Goal: Information Seeking & Learning: Find specific fact

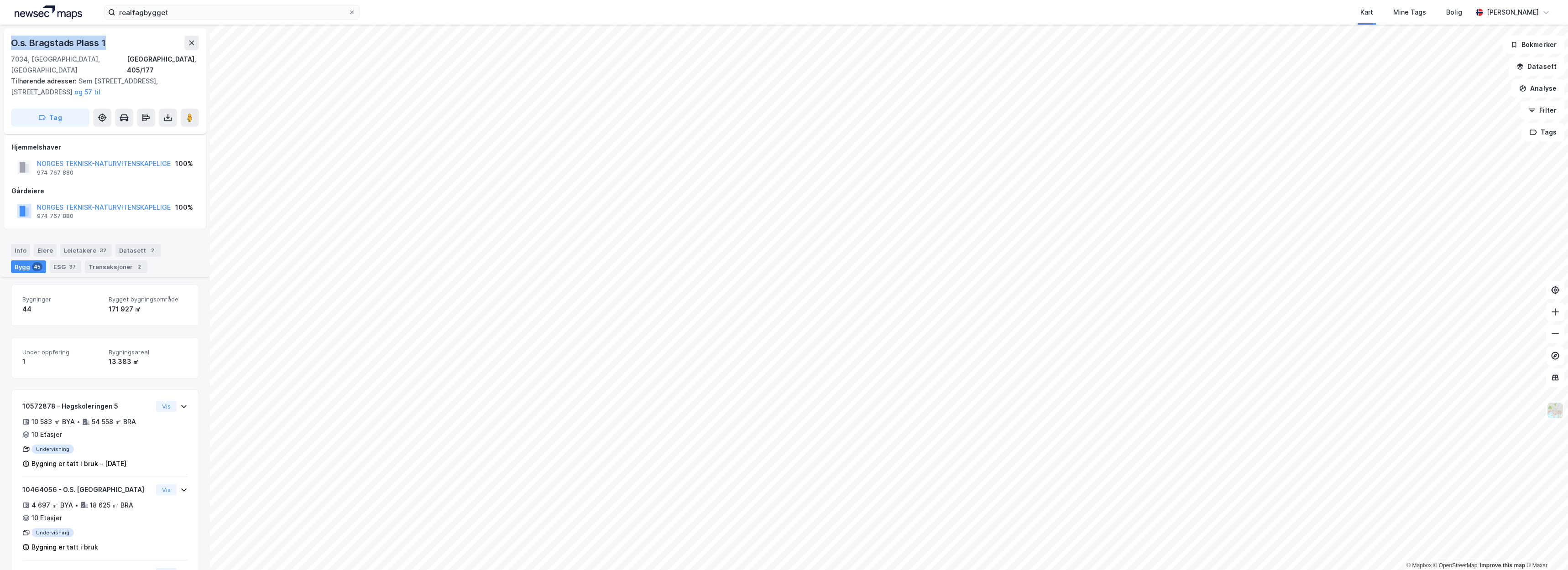
scroll to position [3118, 0]
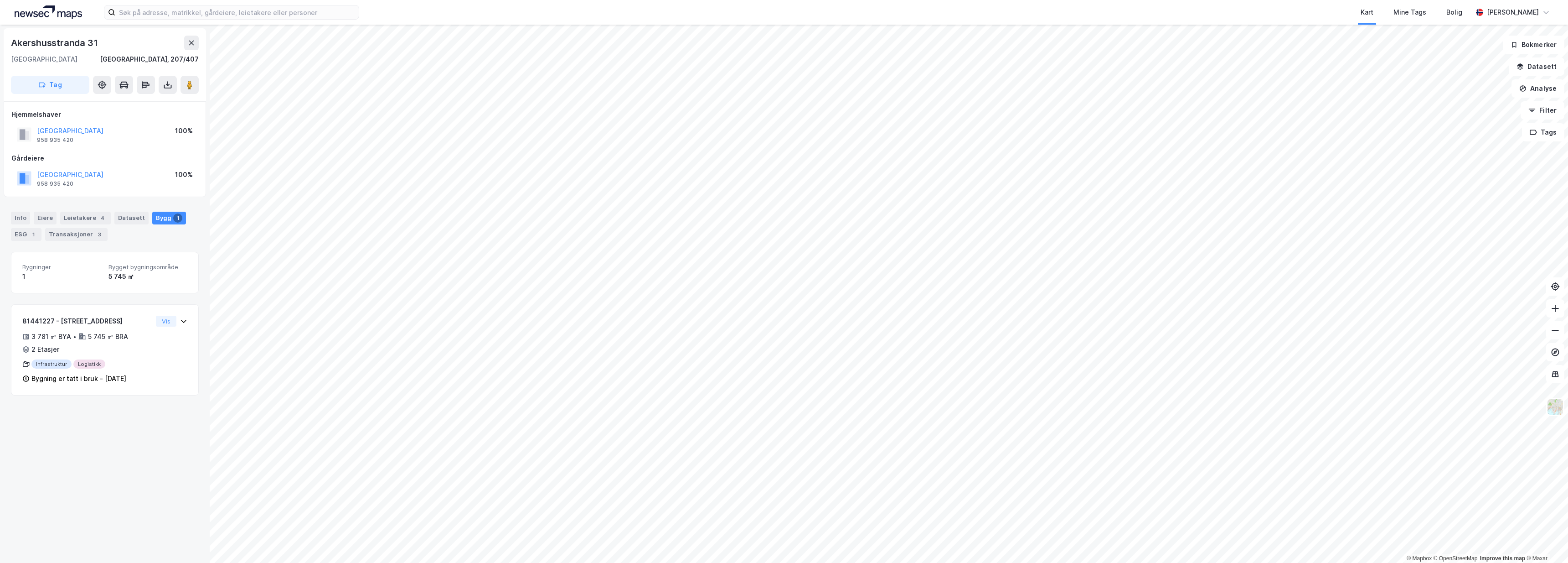
click at [372, 2] on div "Kart Mine Tags Bolig Christer Svensen" at bounding box center [784, 12] width 1568 height 25
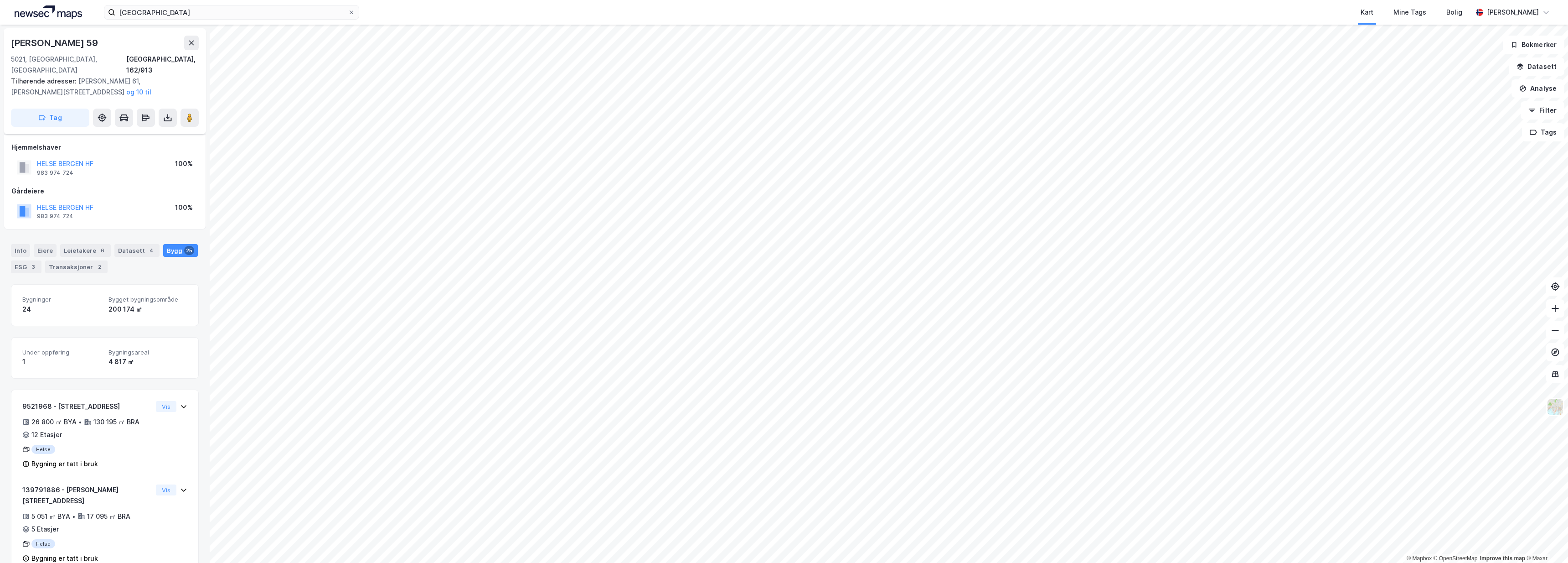
scroll to position [14, 0]
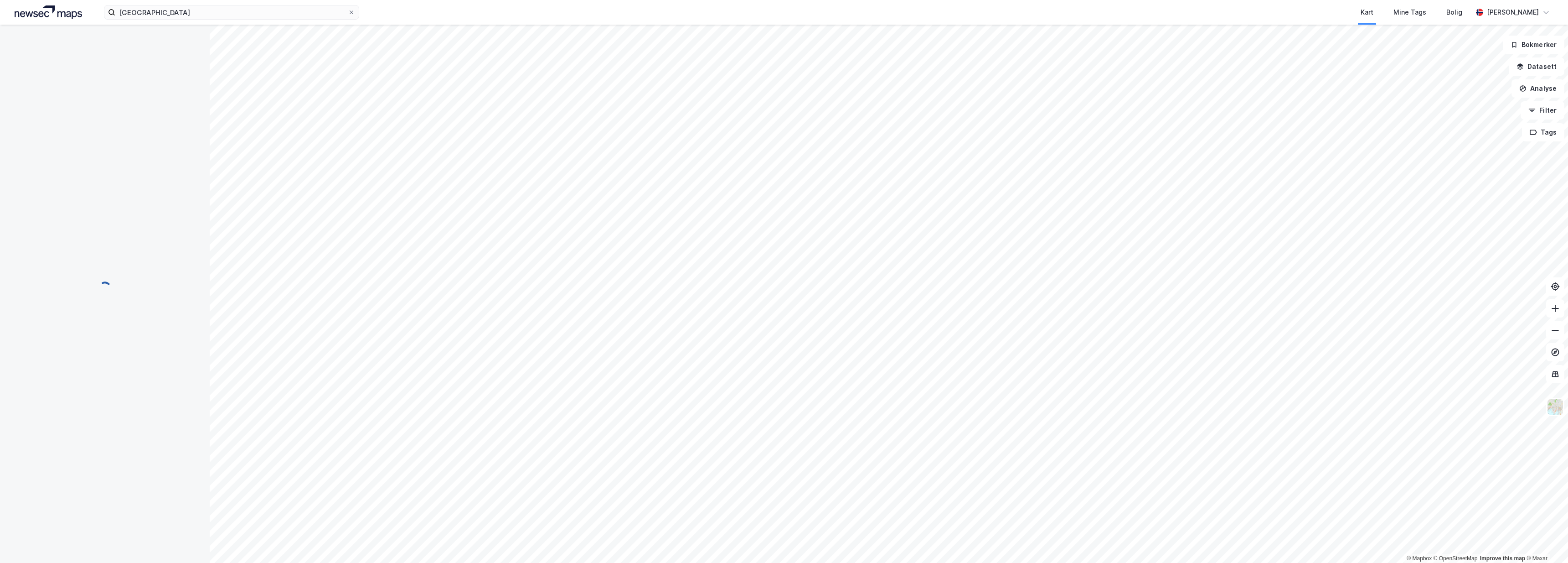
scroll to position [14, 0]
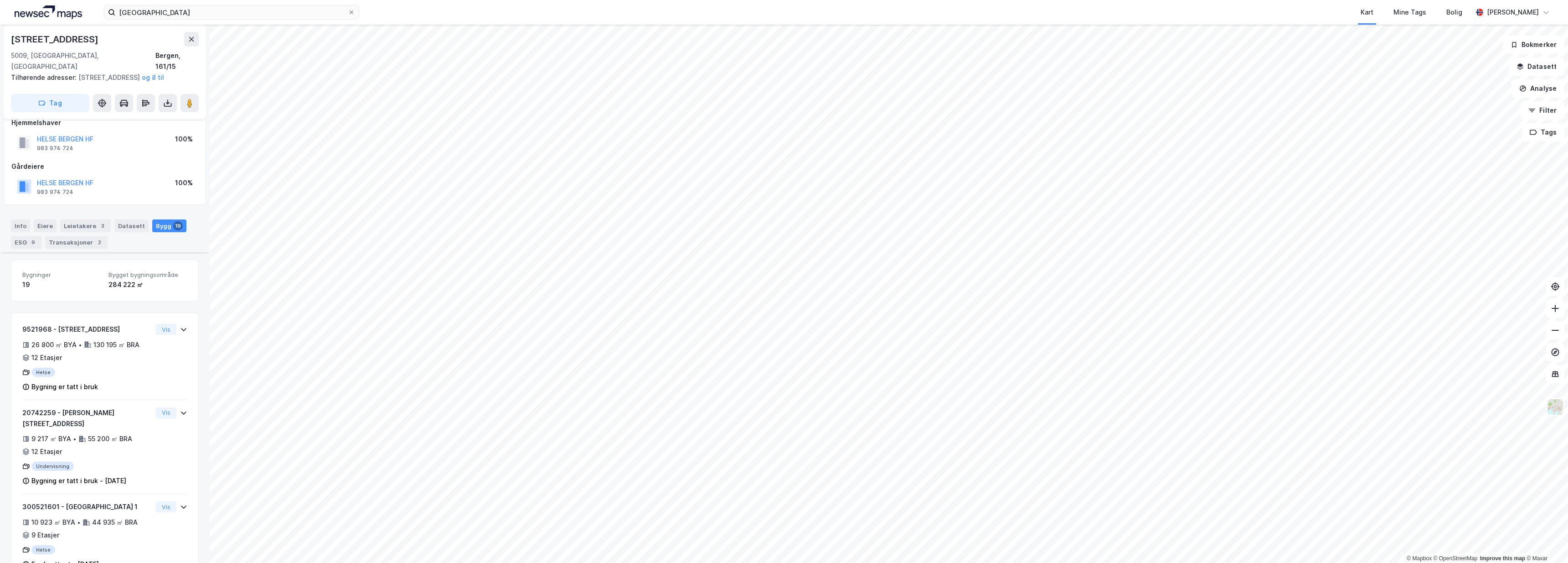
scroll to position [889, 0]
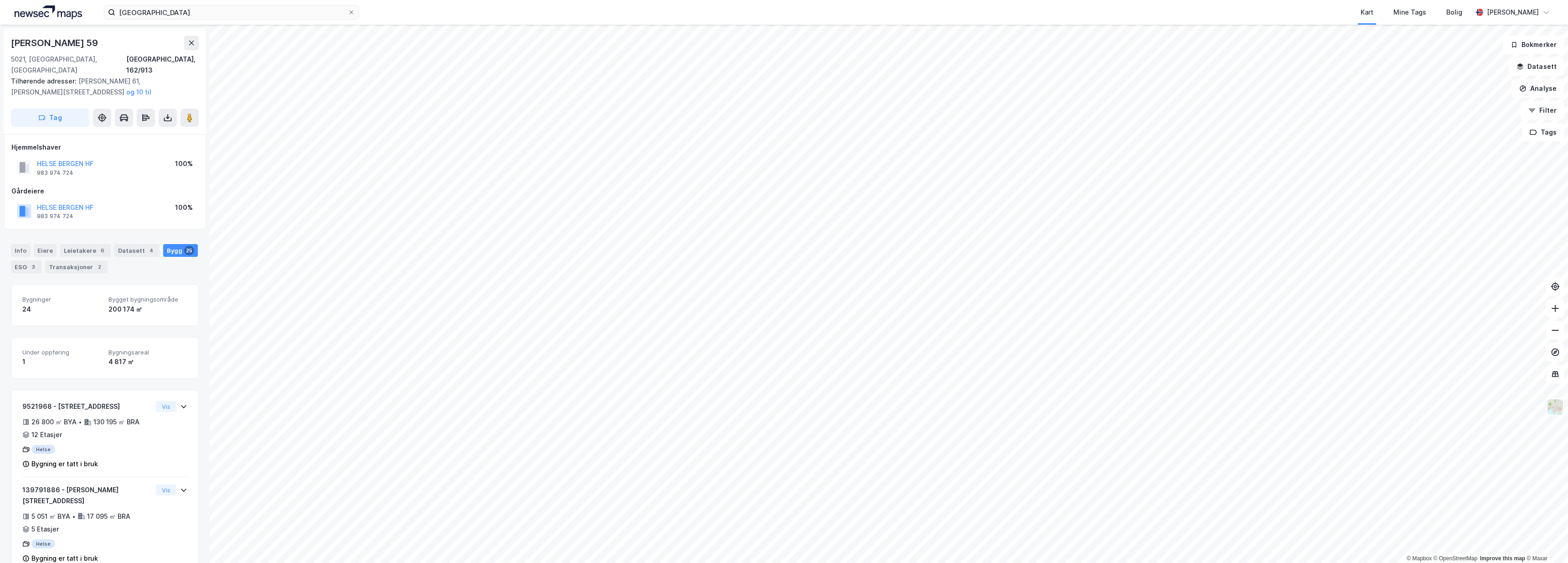
click at [161, 200] on div "HELSE BERGEN HF 983 974 724 100%" at bounding box center [104, 211] width 187 height 22
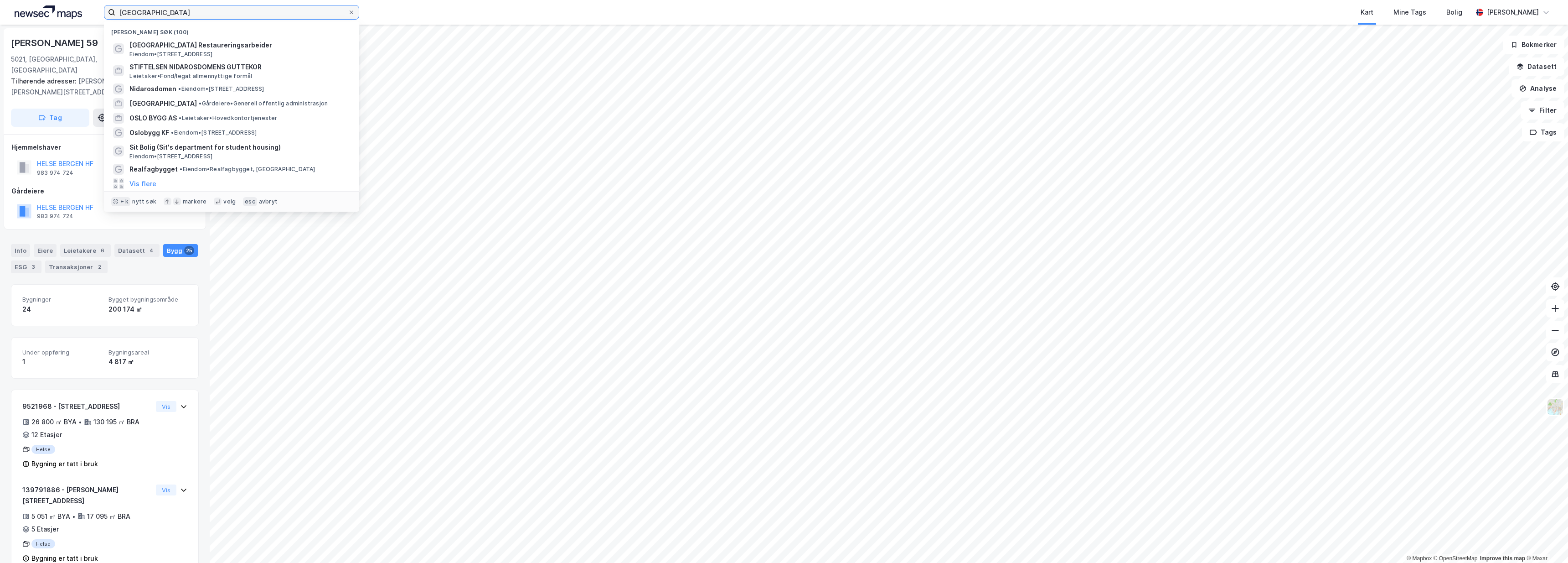
drag, startPoint x: 205, startPoint y: 13, endPoint x: 3, endPoint y: 3, distance: 202.2
click at [3, 4] on div "[GEOGRAPHIC_DATA] [GEOGRAPHIC_DATA] (100) [GEOGRAPHIC_DATA] Restaureringsarbeid…" at bounding box center [784, 12] width 1568 height 25
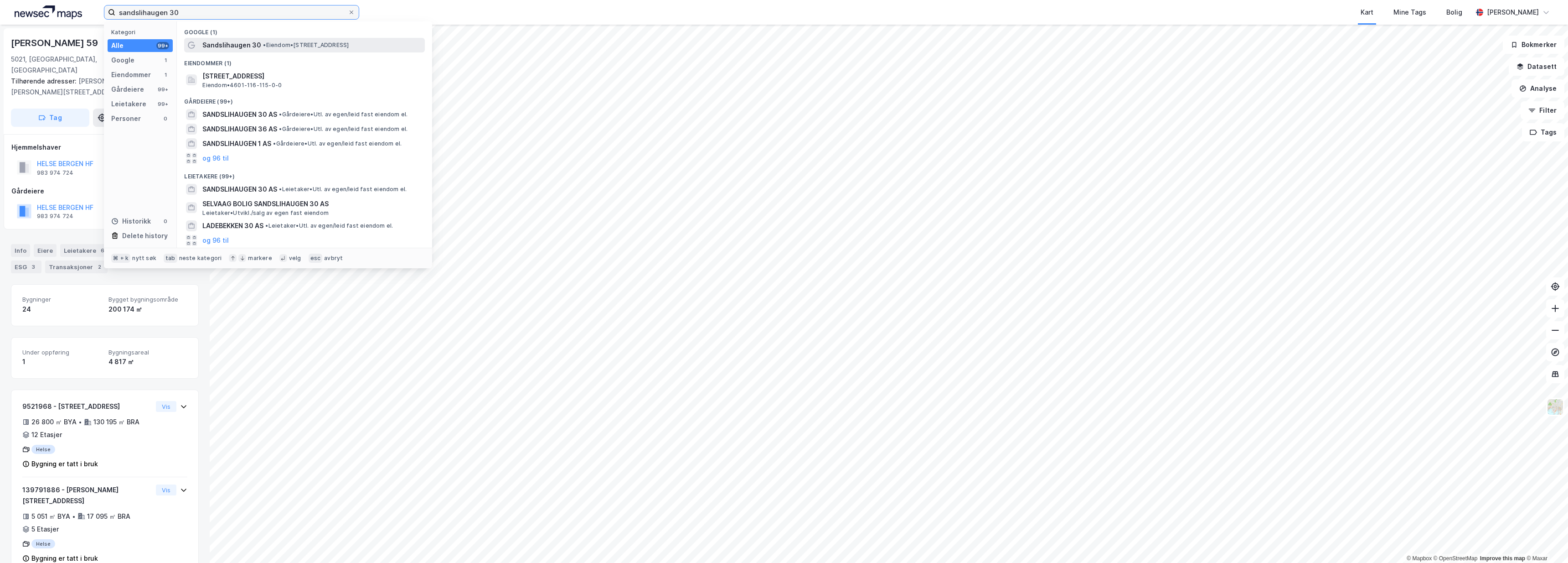
type input "sandslihaugen 30"
click at [225, 43] on span "Sandslihaugen 30" at bounding box center [231, 44] width 59 height 11
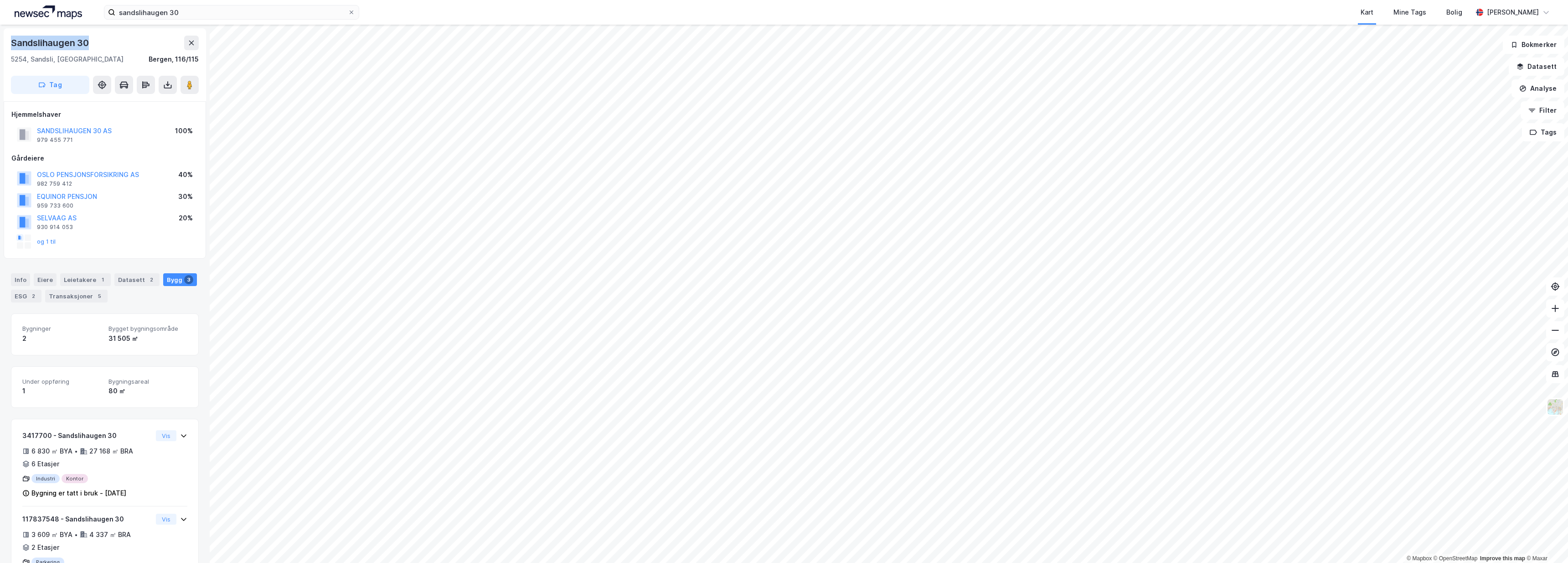
drag, startPoint x: 91, startPoint y: 39, endPoint x: 16, endPoint y: 44, distance: 75.2
click at [9, 44] on div "Sandslihaugen [STREET_ADDRESS]" at bounding box center [104, 64] width 202 height 73
copy div "Sandslihaugen 30"
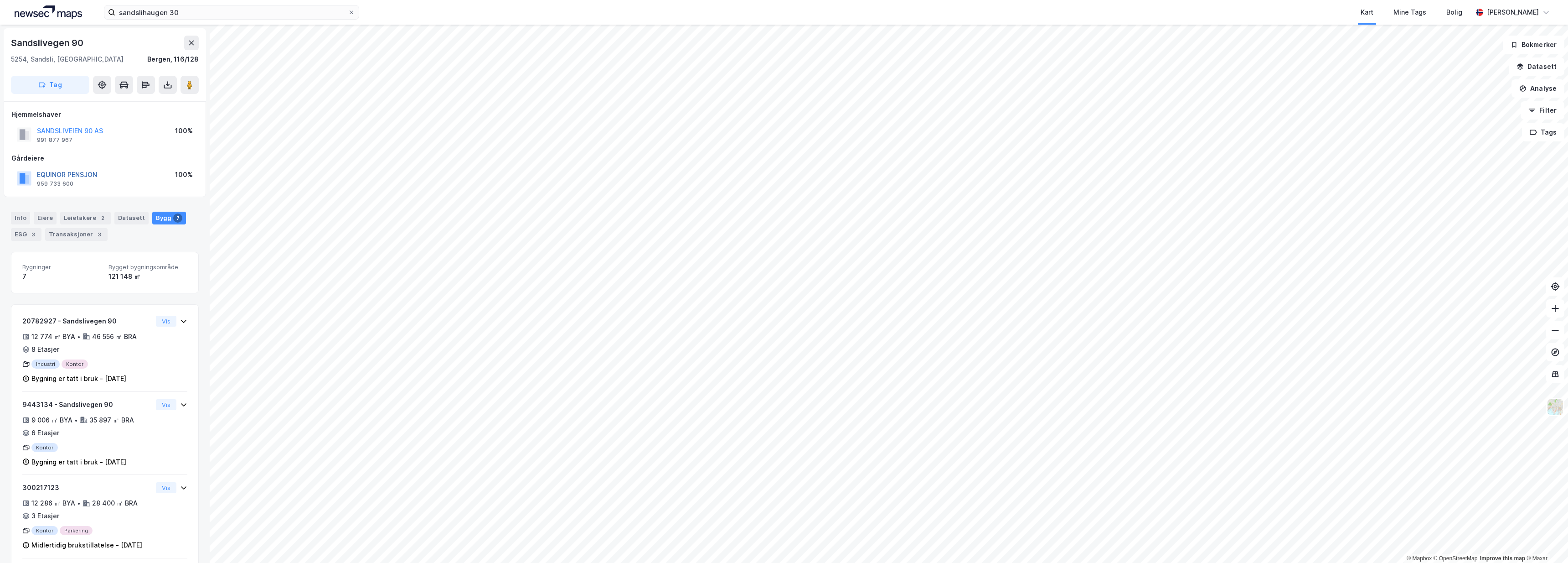
click at [0, 0] on button "EQUINOR PENSJON" at bounding box center [0, 0] width 0 height 0
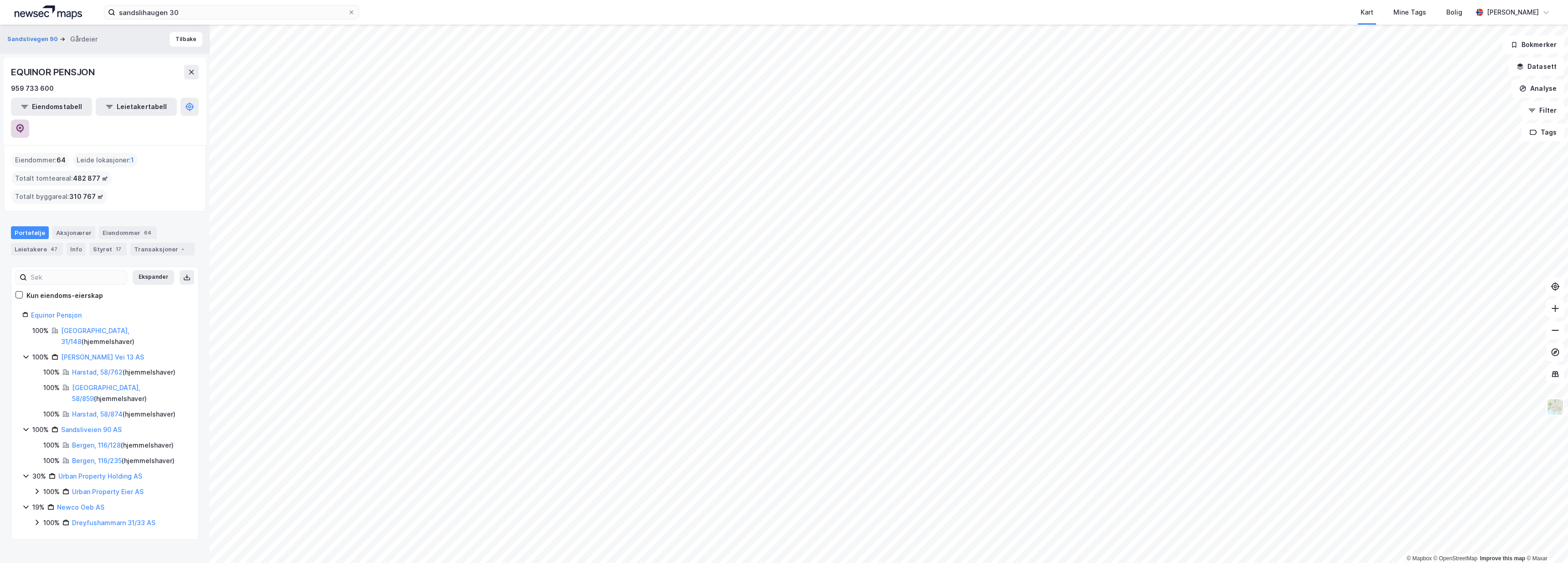
click at [29, 120] on button at bounding box center [20, 128] width 18 height 18
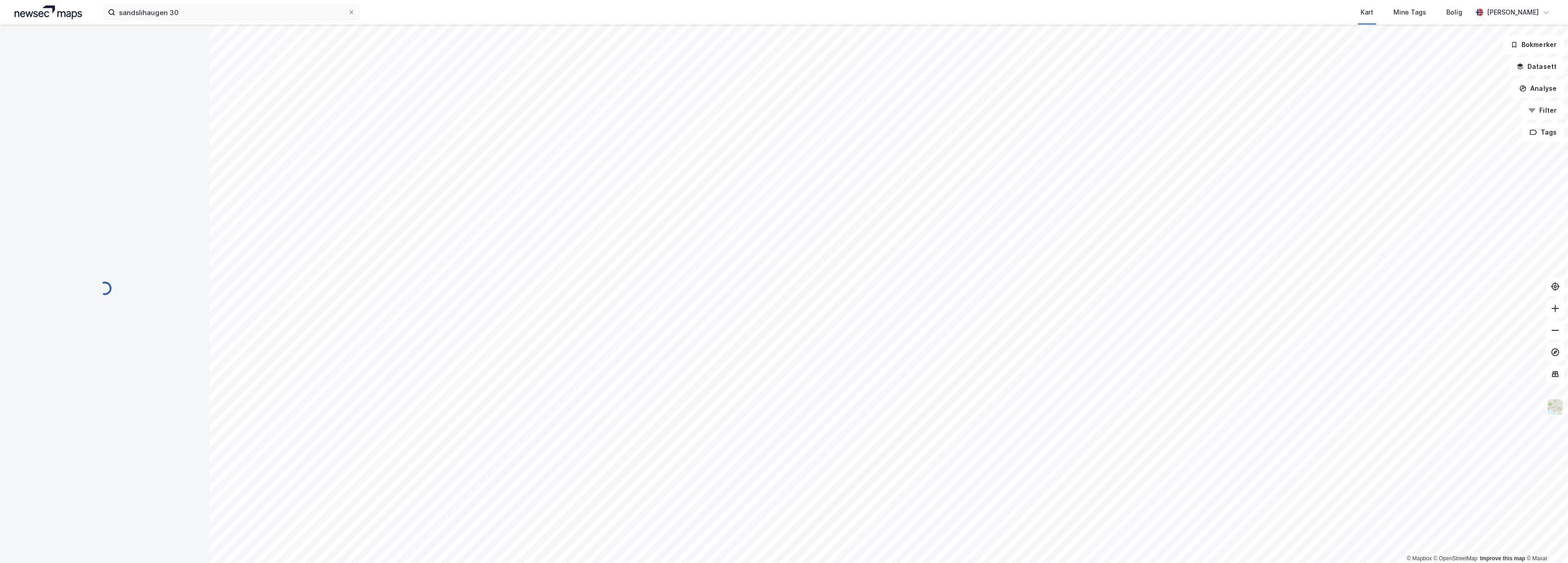
scroll to position [90, 0]
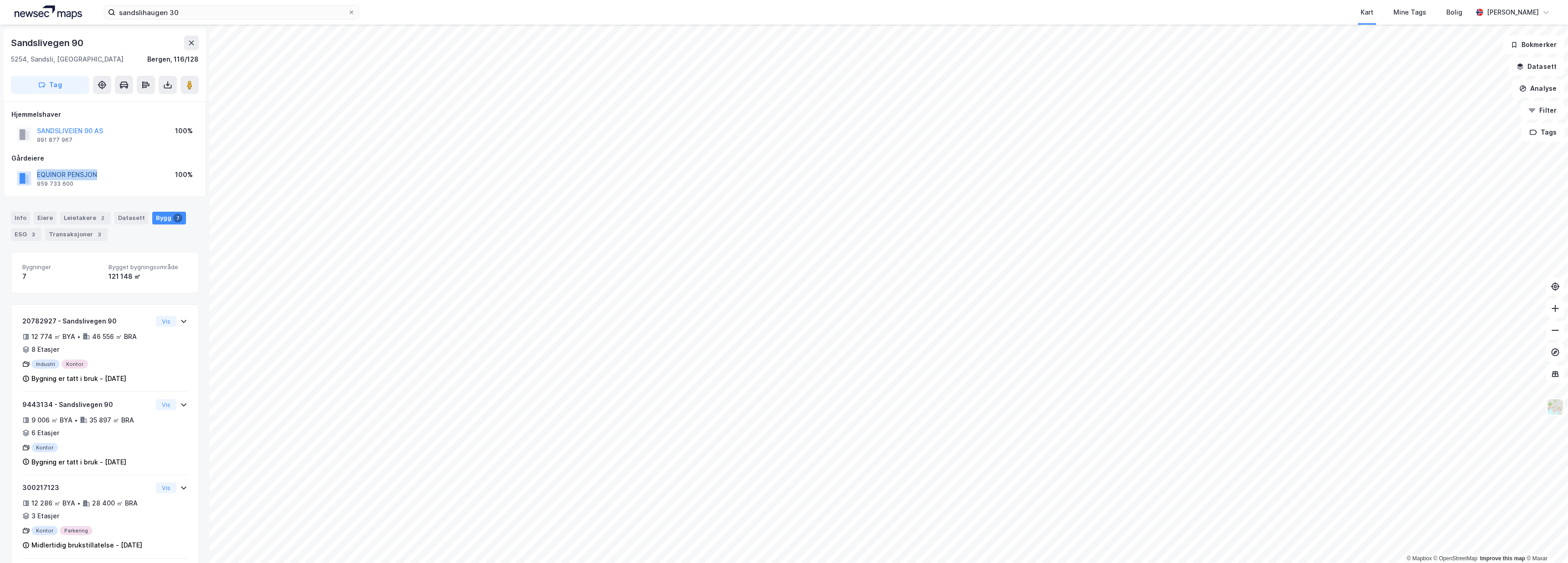
drag, startPoint x: 84, startPoint y: 175, endPoint x: 38, endPoint y: 173, distance: 46.0
click at [38, 173] on div "EQUINOR PENSJON 959 733 600 100%" at bounding box center [104, 179] width 187 height 22
copy button "EQUINOR PENSJON"
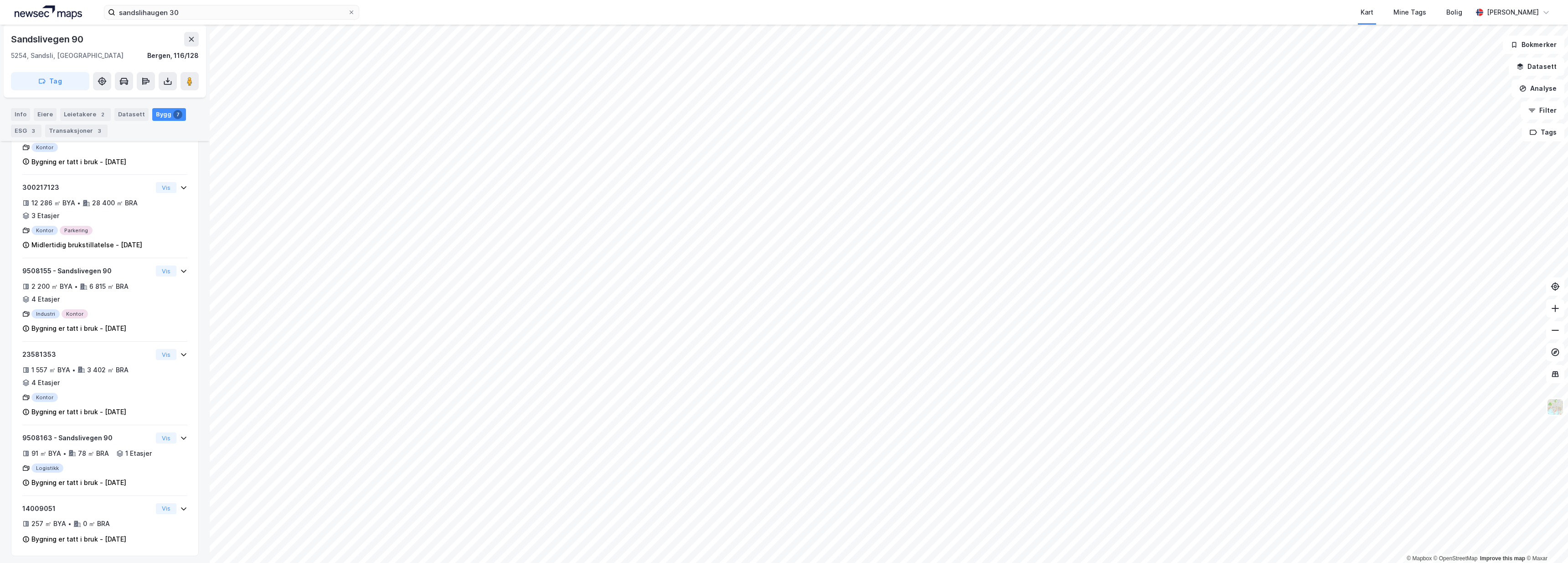
scroll to position [60, 0]
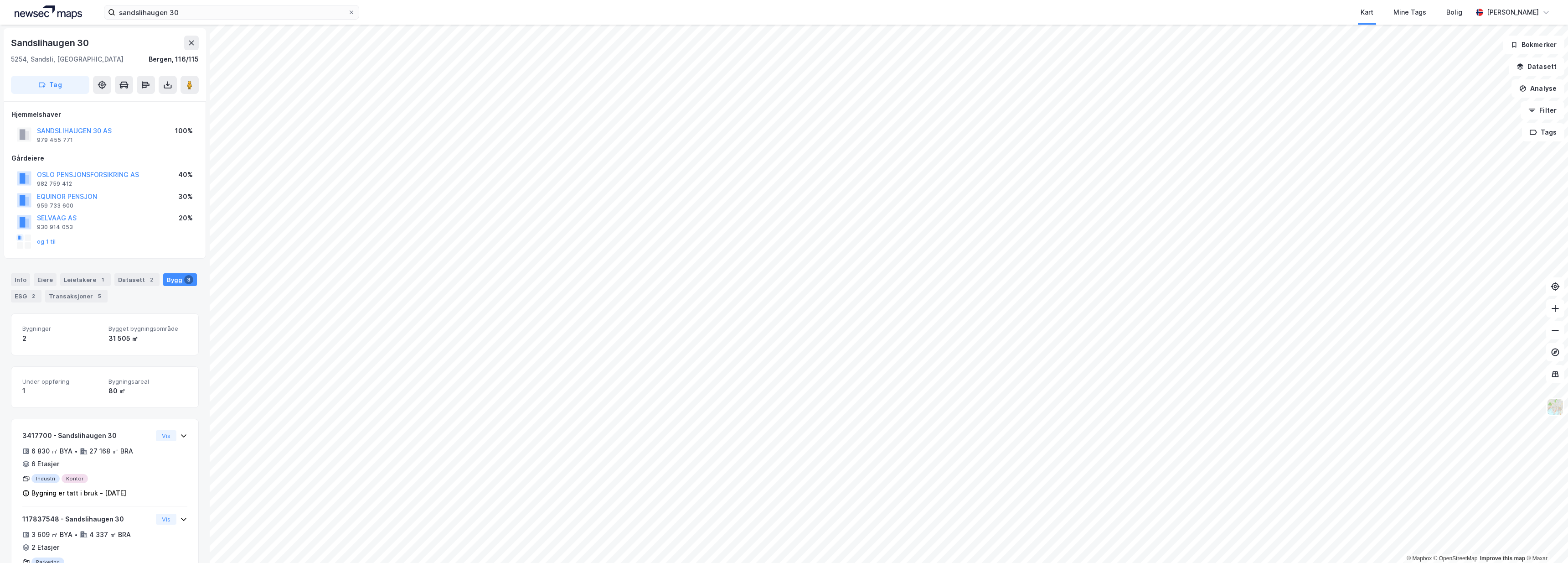
click at [150, 159] on div "Gårdeiere" at bounding box center [104, 158] width 187 height 11
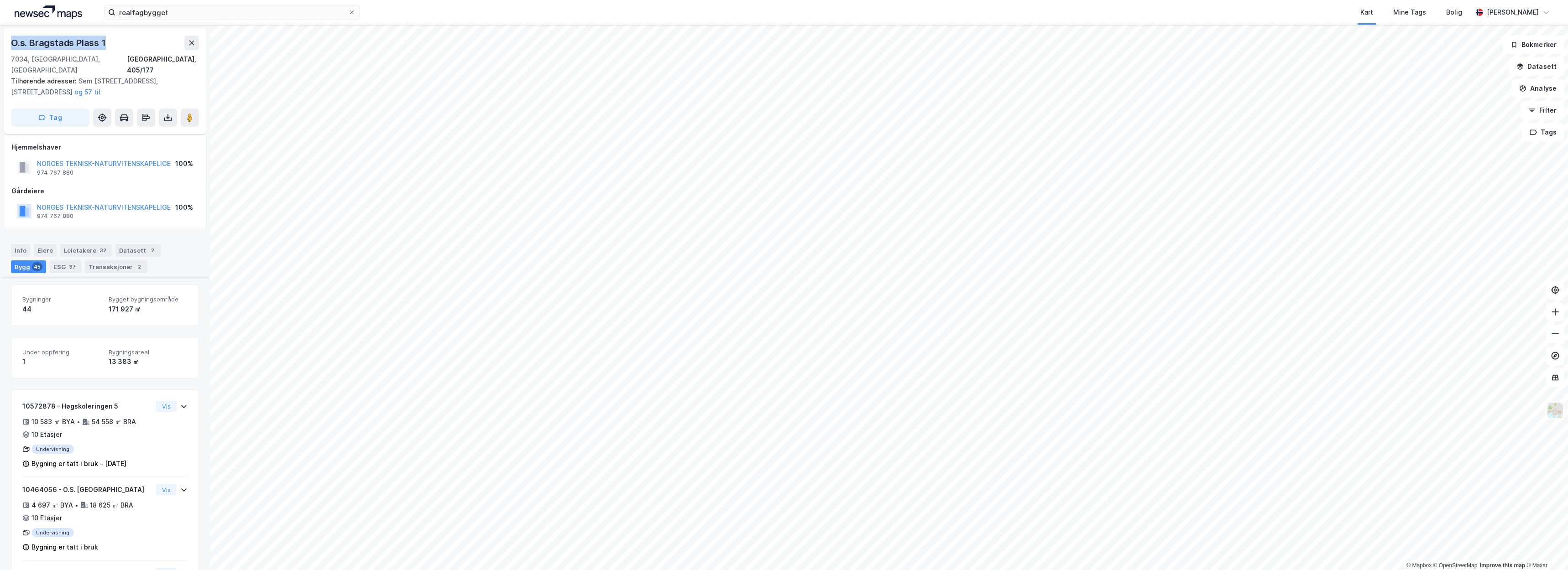
scroll to position [611, 0]
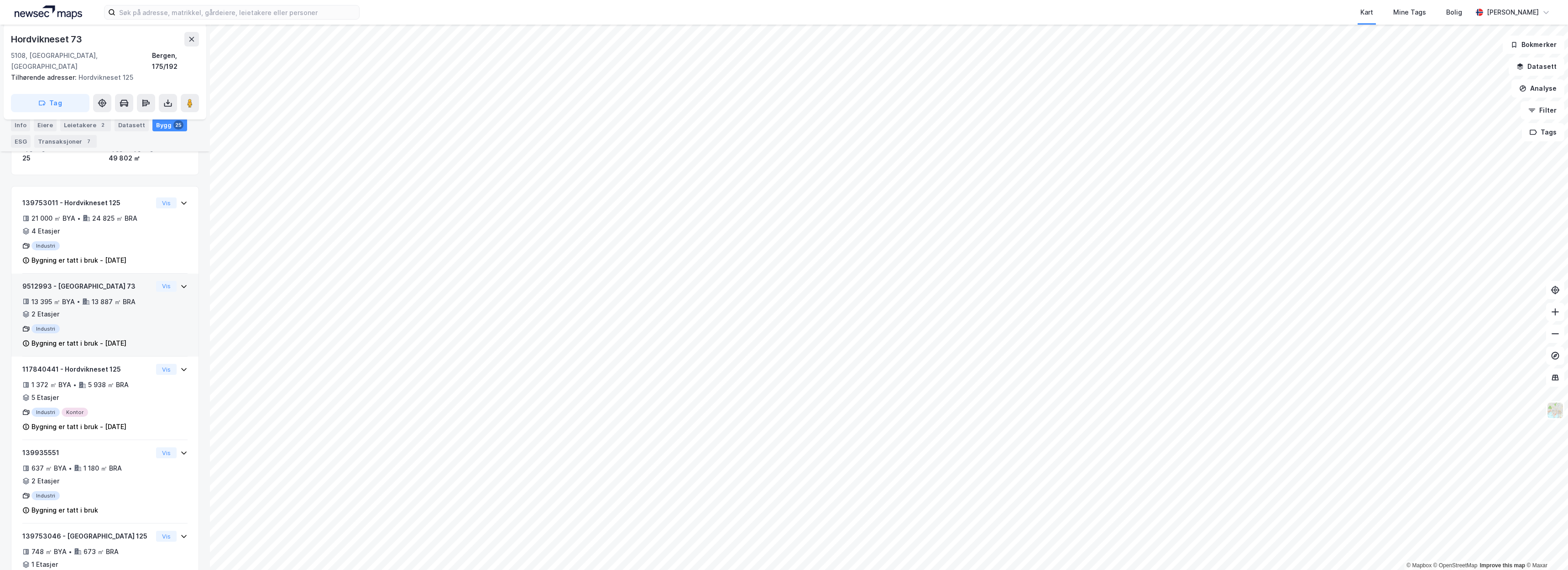
scroll to position [140, 0]
